Goal: Navigation & Orientation: Find specific page/section

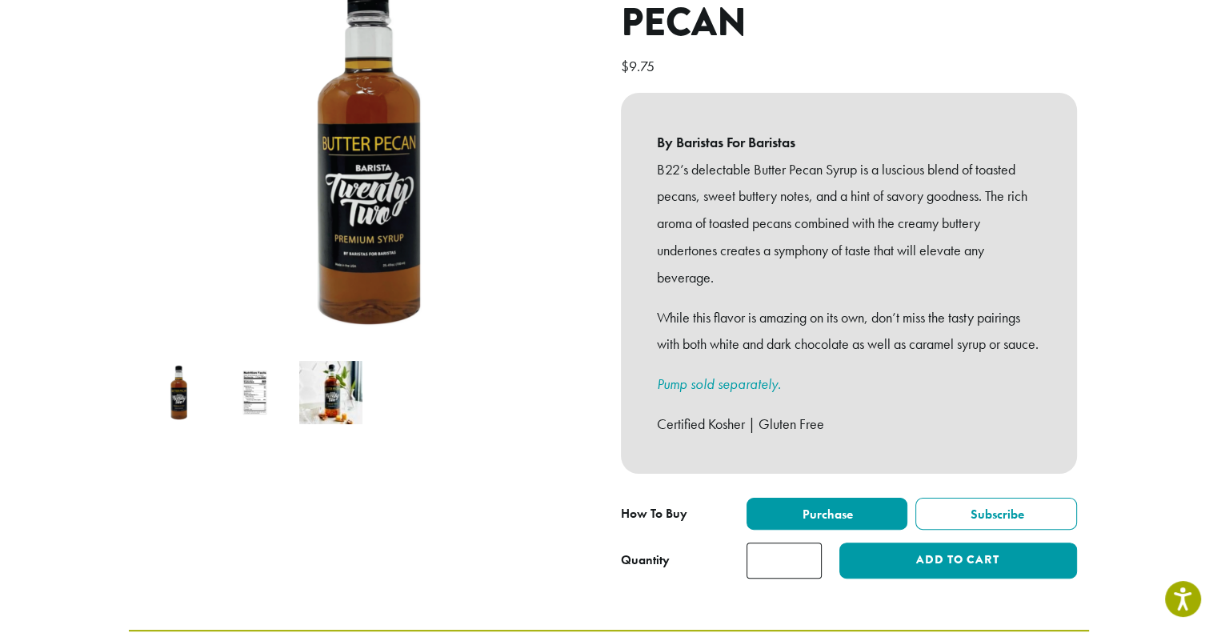
scroll to position [246, 0]
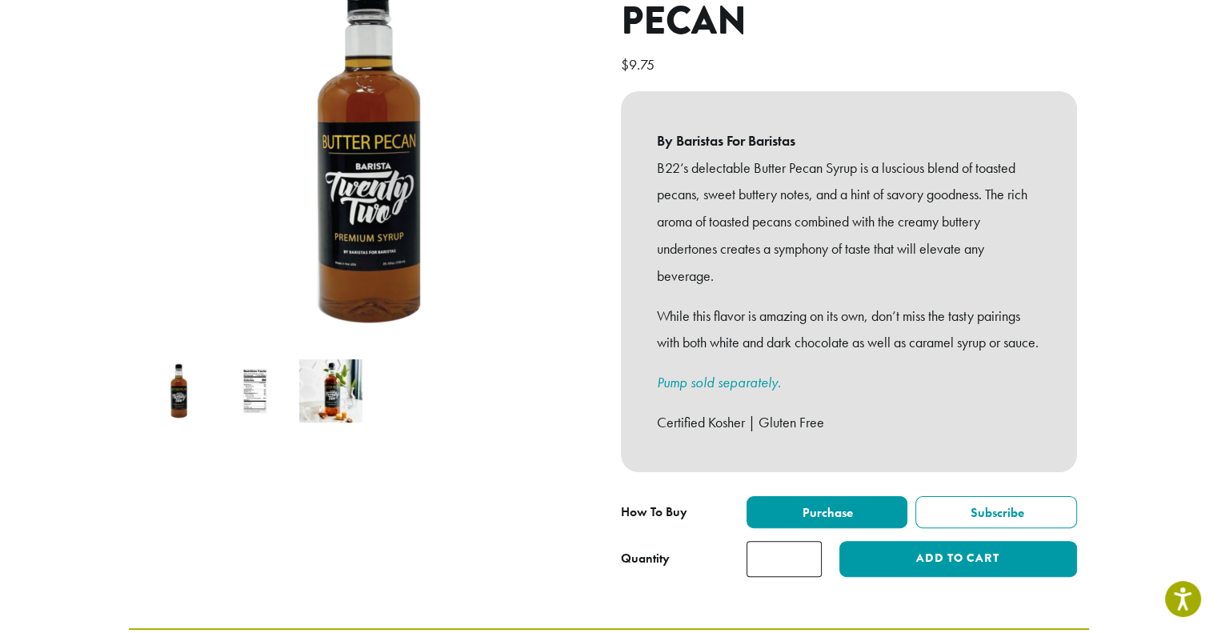
click at [322, 377] on img at bounding box center [330, 390] width 63 height 63
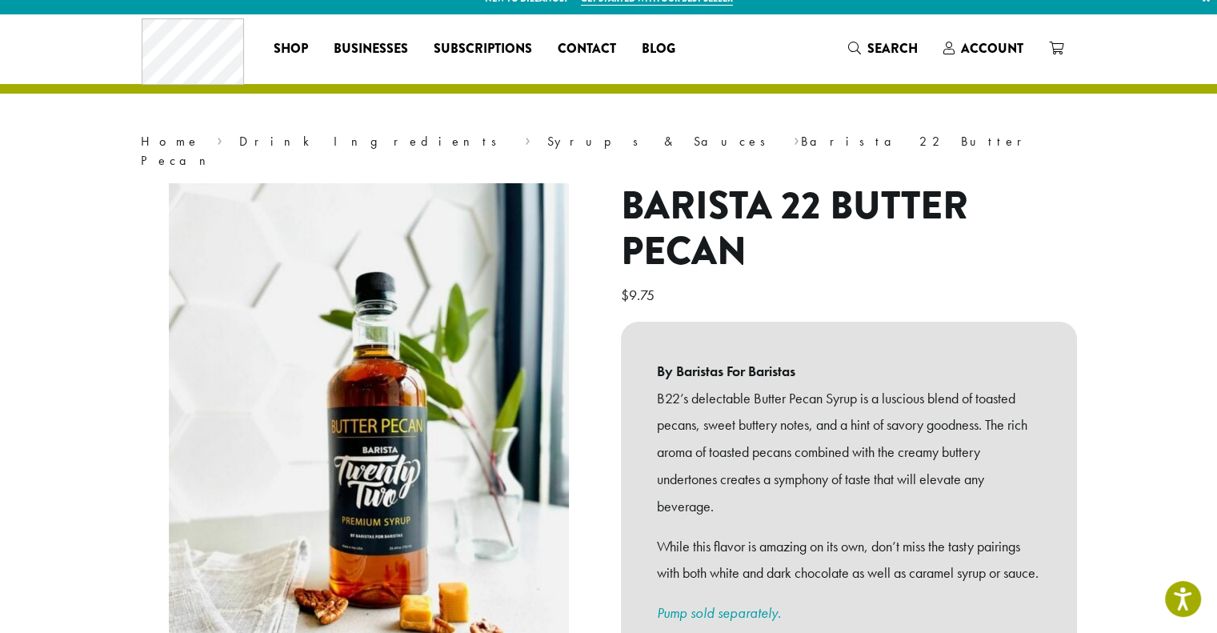
scroll to position [0, 0]
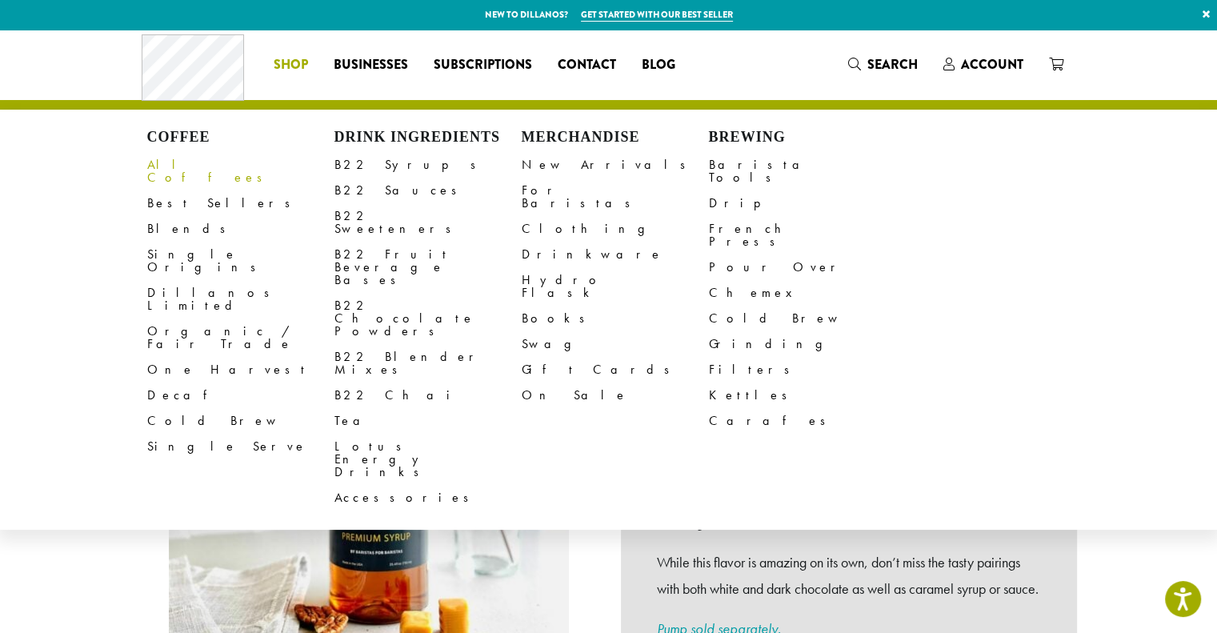
click at [174, 165] on link "All Coffees" at bounding box center [240, 171] width 187 height 38
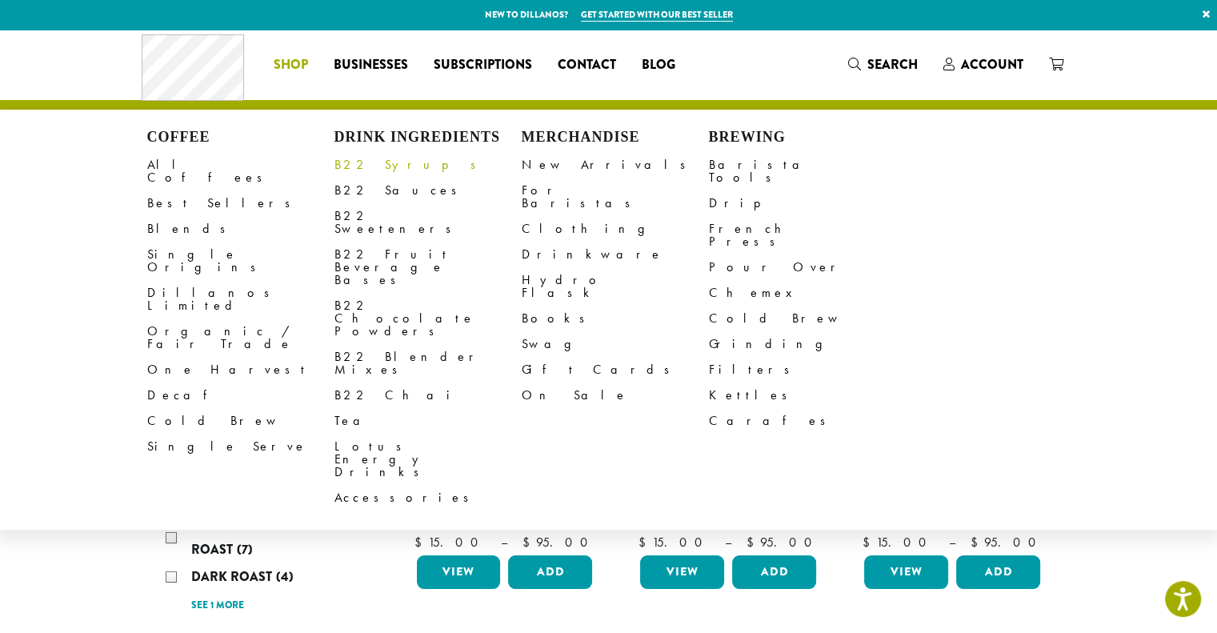
click at [371, 165] on link "B22 Syrups" at bounding box center [427, 165] width 187 height 26
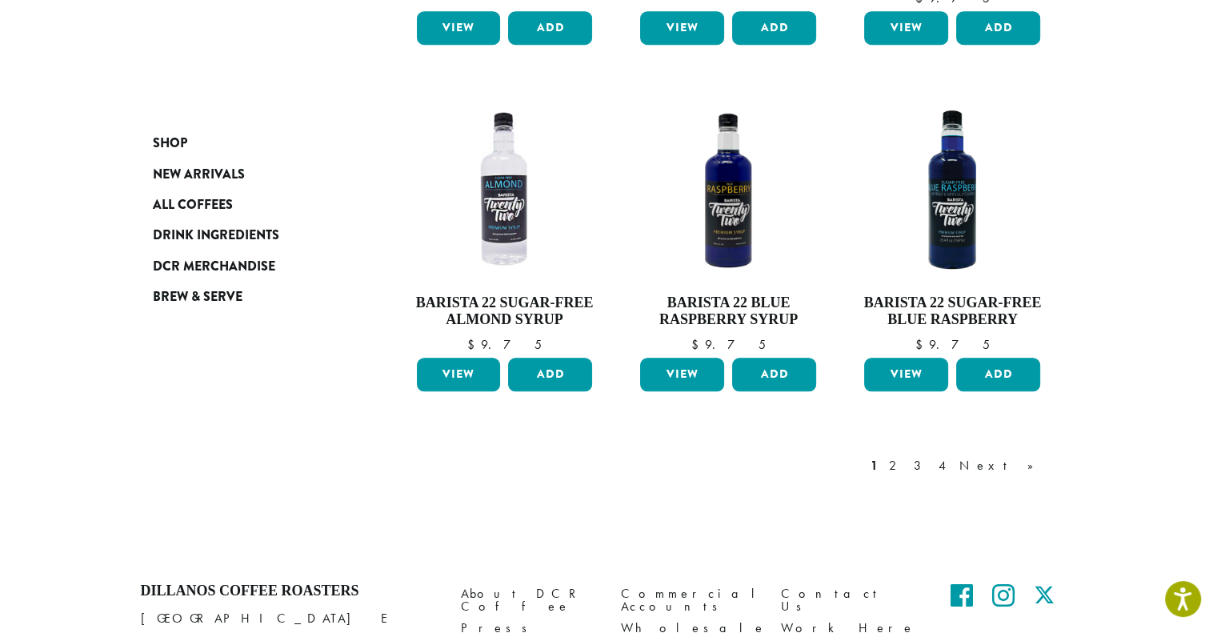
scroll to position [1352, 0]
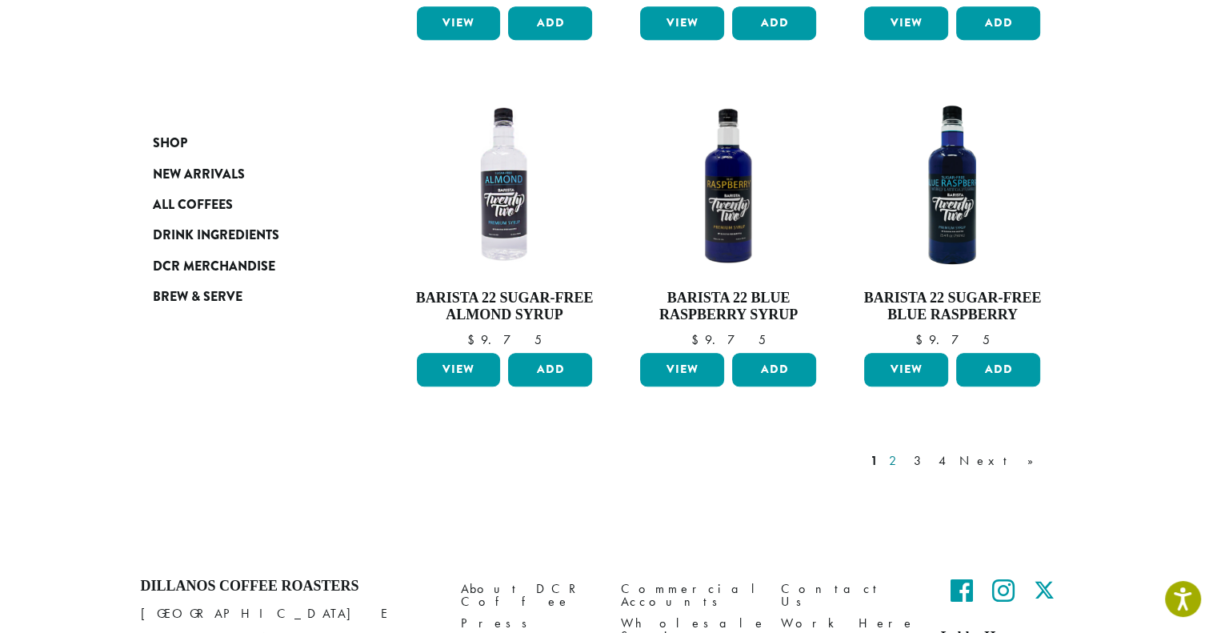
click at [906, 451] on link "2" at bounding box center [896, 460] width 20 height 19
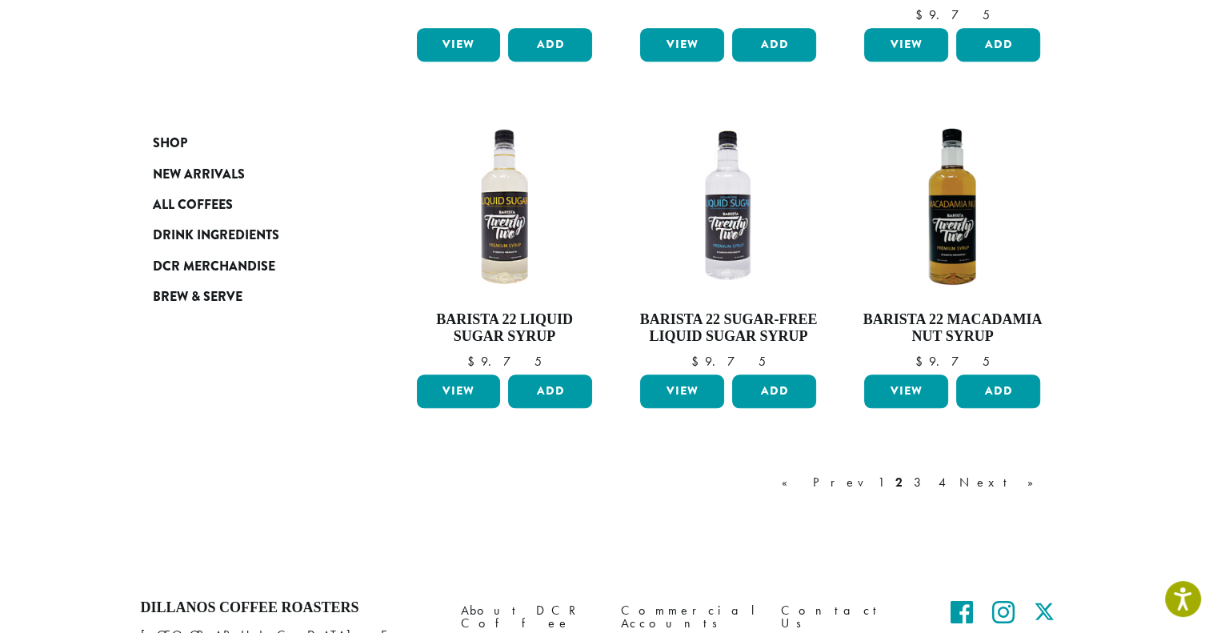
scroll to position [1416, 0]
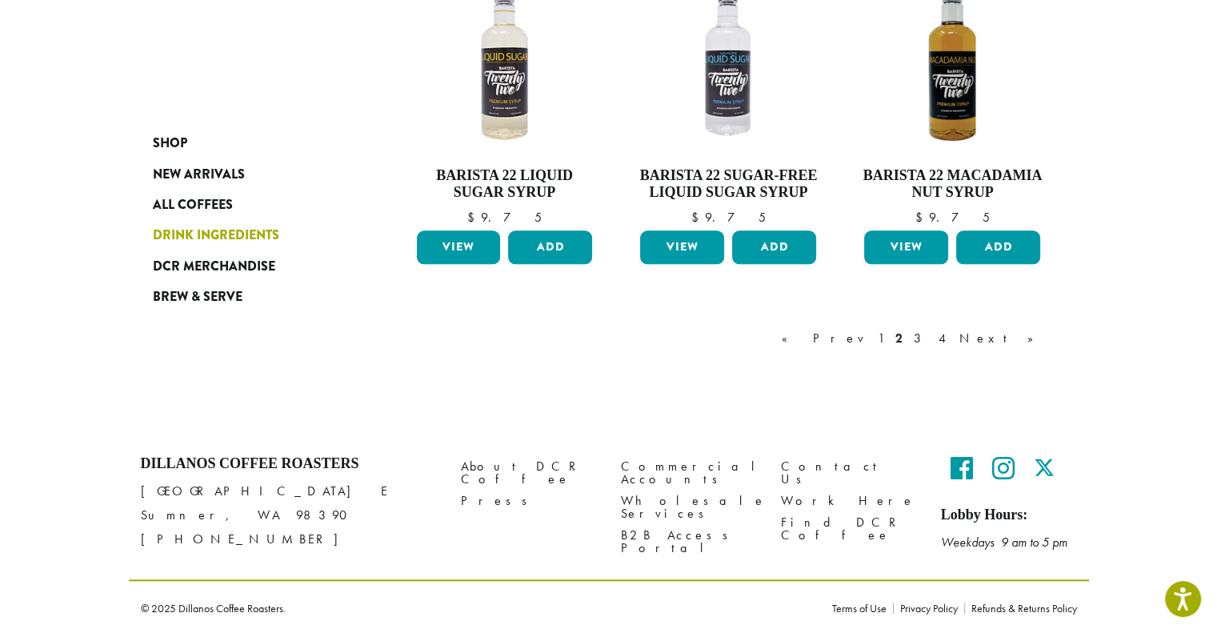
click at [216, 232] on span "Drink Ingredients" at bounding box center [216, 236] width 126 height 20
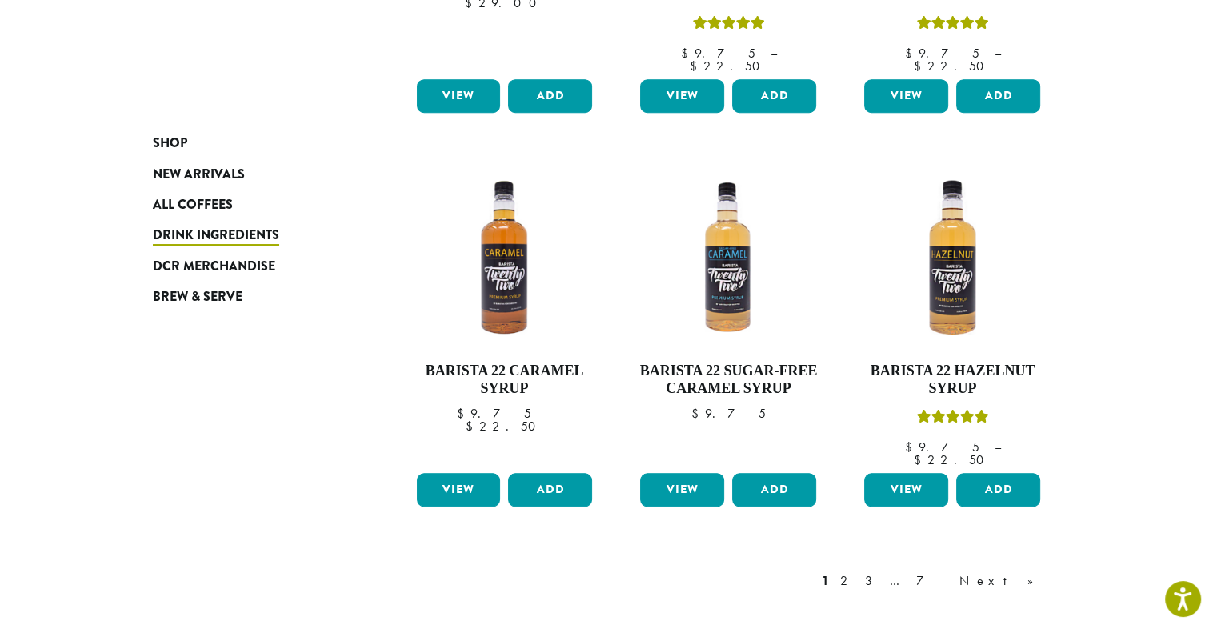
scroll to position [1248, 0]
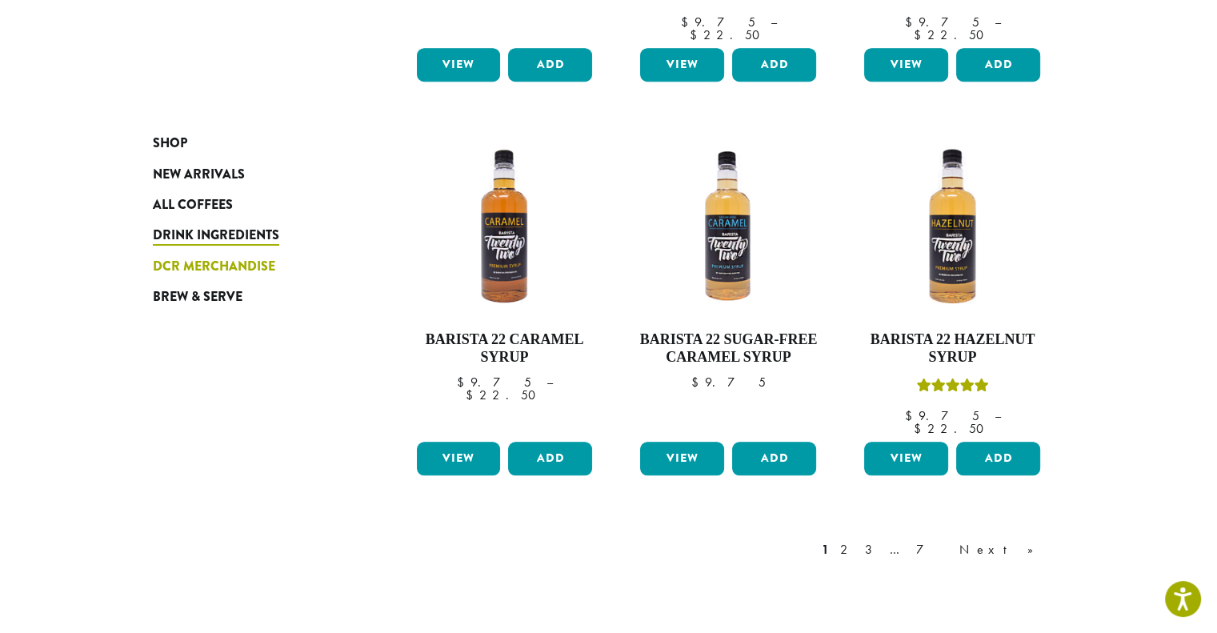
click at [243, 262] on span "DCR Merchandise" at bounding box center [214, 267] width 122 height 20
